Goal: Task Accomplishment & Management: Manage account settings

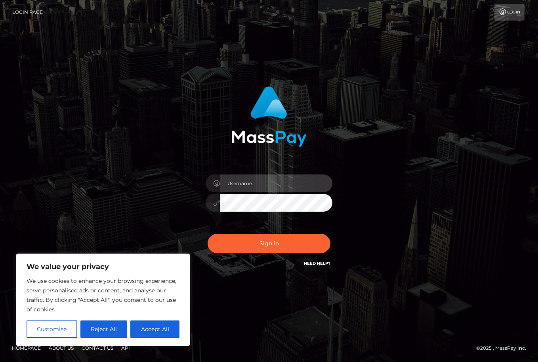
click at [225, 180] on input "text" at bounding box center [276, 184] width 112 height 18
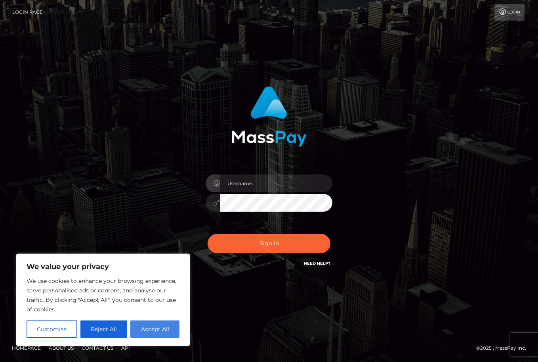
click at [146, 324] on button "Accept All" at bounding box center [154, 329] width 49 height 17
checkbox input "true"
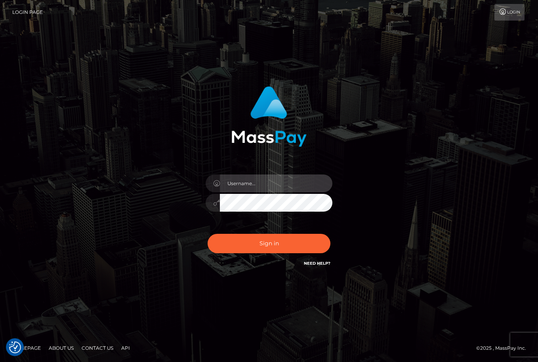
click at [249, 183] on input "text" at bounding box center [276, 184] width 112 height 18
click at [249, 183] on input "du" at bounding box center [276, 184] width 112 height 18
type input "[EMAIL_ADDRESS][DOMAIN_NAME]"
click at [272, 257] on div "Sign in Need Help?" at bounding box center [268, 246] width 139 height 35
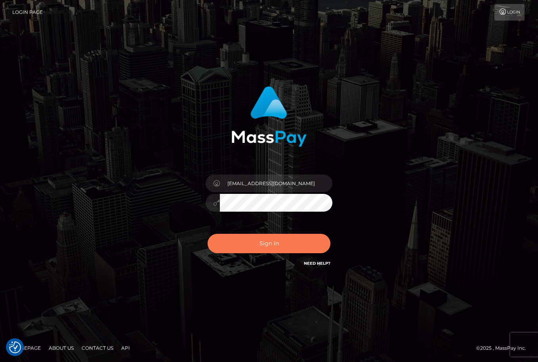
click at [278, 244] on button "Sign in" at bounding box center [268, 243] width 123 height 19
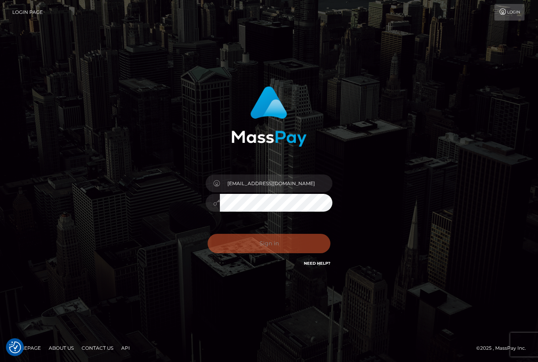
click at [278, 244] on div "Sign in Need Help?" at bounding box center [268, 246] width 139 height 35
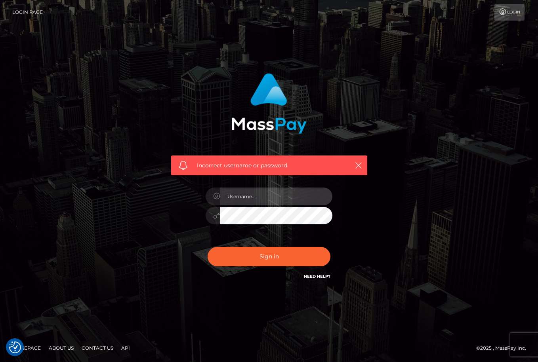
click at [270, 202] on input "text" at bounding box center [276, 197] width 112 height 18
type input "[EMAIL_ADDRESS][DOMAIN_NAME]"
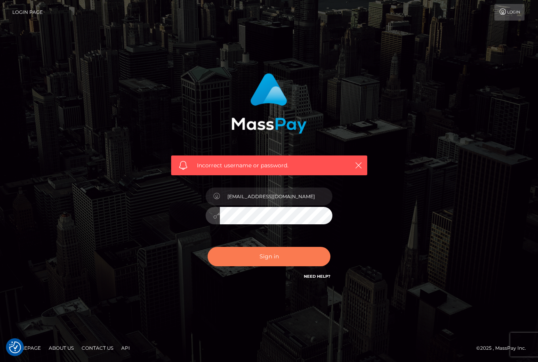
click at [258, 257] on button "Sign in" at bounding box center [268, 256] width 123 height 19
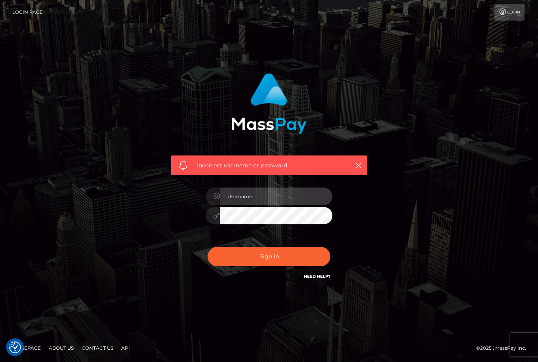
click at [261, 192] on input "text" at bounding box center [276, 197] width 112 height 18
type input "[EMAIL_ADDRESS][DOMAIN_NAME]"
